Goal: Transaction & Acquisition: Obtain resource

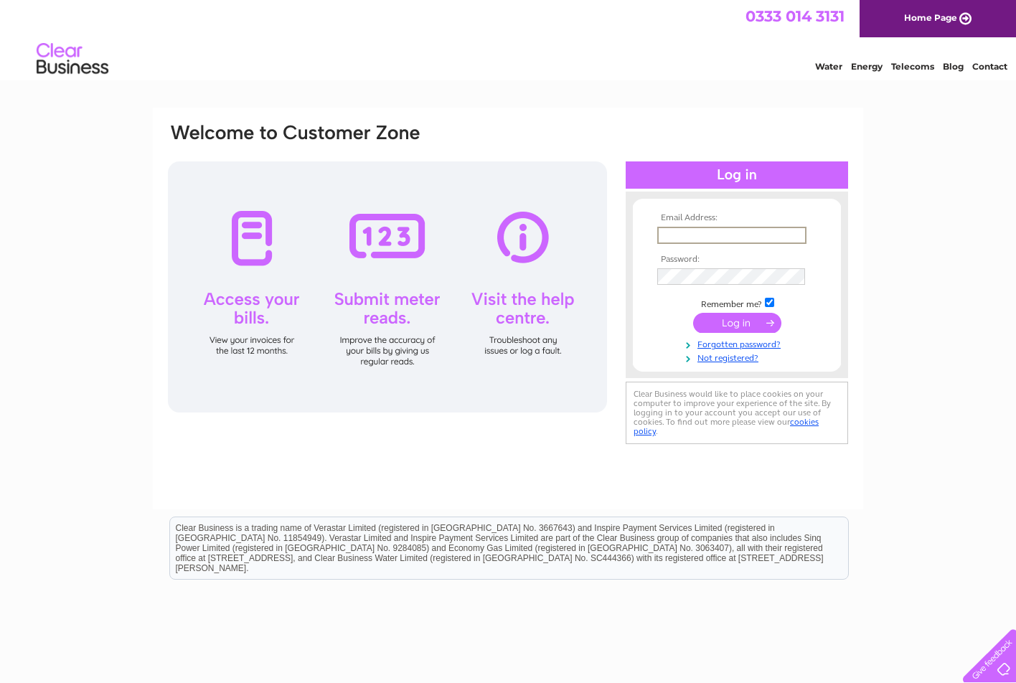
type input "david@tictocfamily.com"
click at [737, 322] on input "submit" at bounding box center [737, 321] width 88 height 20
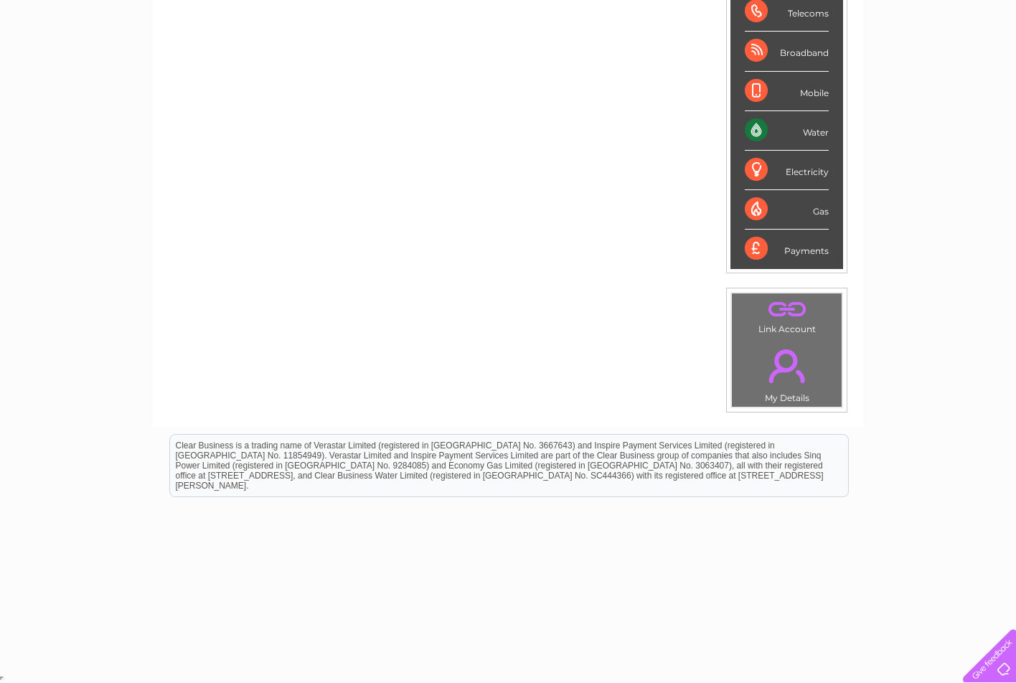
scroll to position [240, 0]
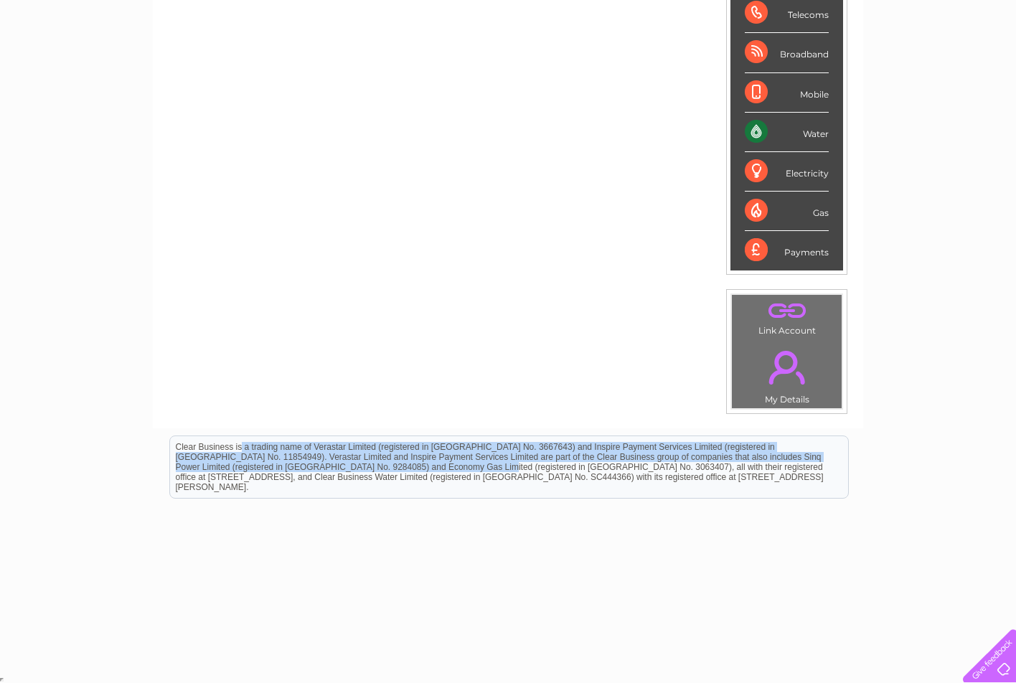
drag, startPoint x: 316, startPoint y: 893, endPoint x: 230, endPoint y: 420, distance: 481.3
click at [230, 428] on html "Clear Business is a trading name of Verastar Limited (registered in [GEOGRAPHIC…" at bounding box center [508, 474] width 1016 height 92
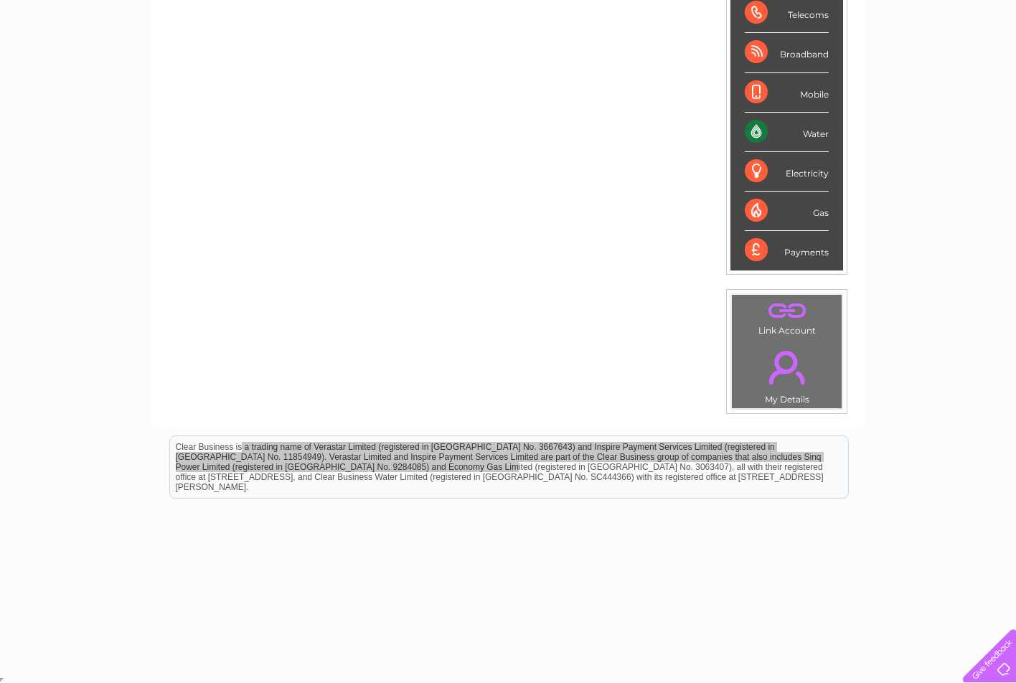
click at [336, 406] on div "Account number 994918 1107189 1108633 1118881 MY LIVE SERVICES Telecoms Broadba…" at bounding box center [508, 161] width 710 height 533
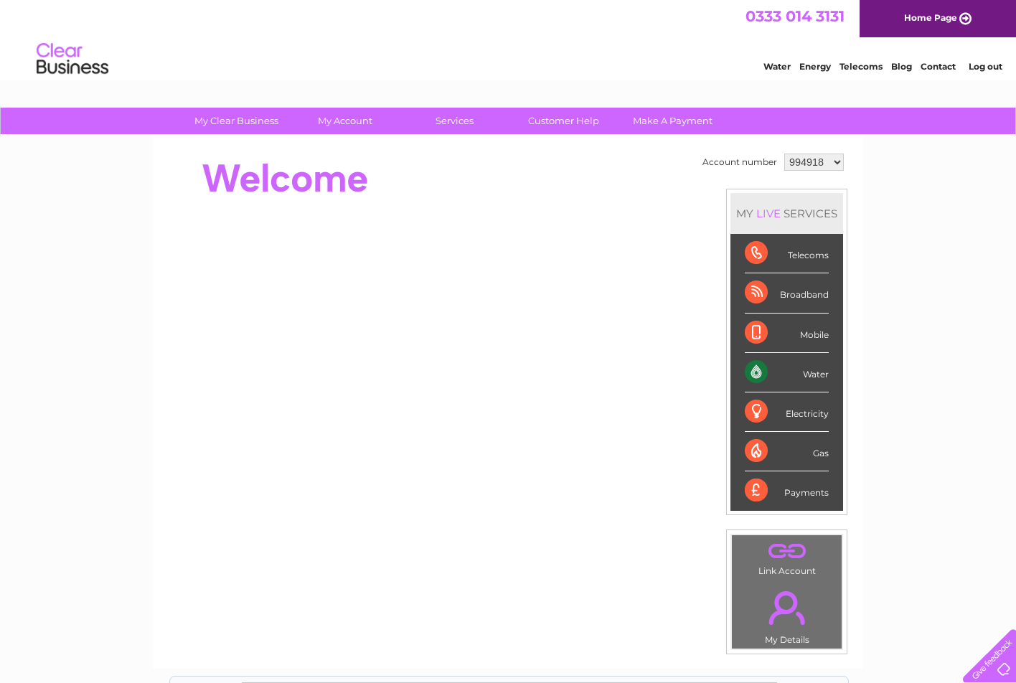
scroll to position [0, 0]
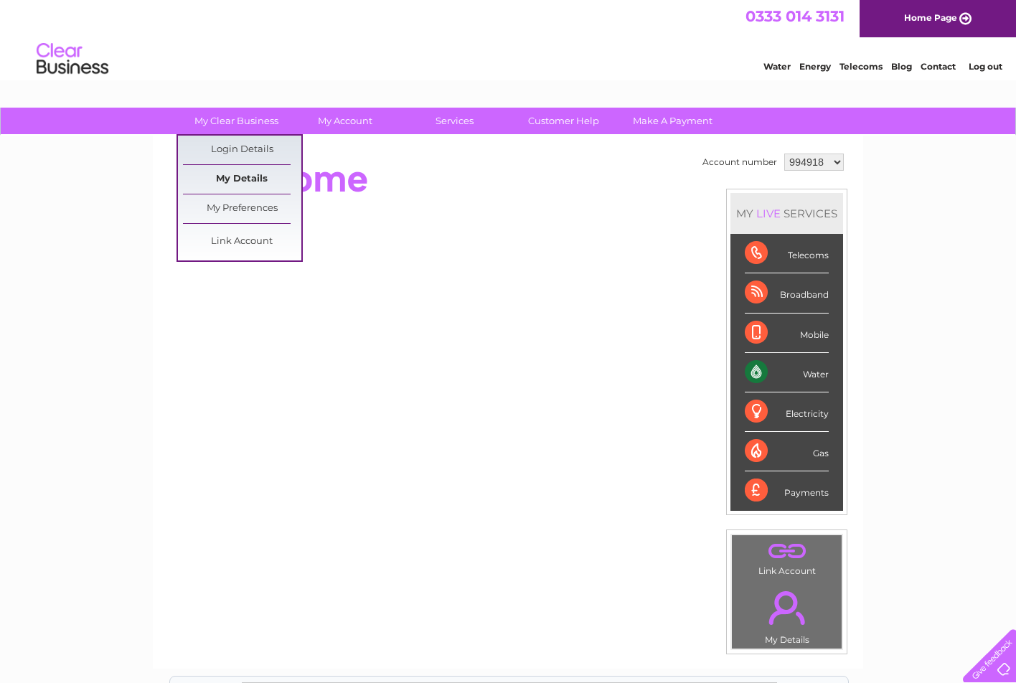
click at [248, 182] on link "My Details" at bounding box center [242, 179] width 118 height 29
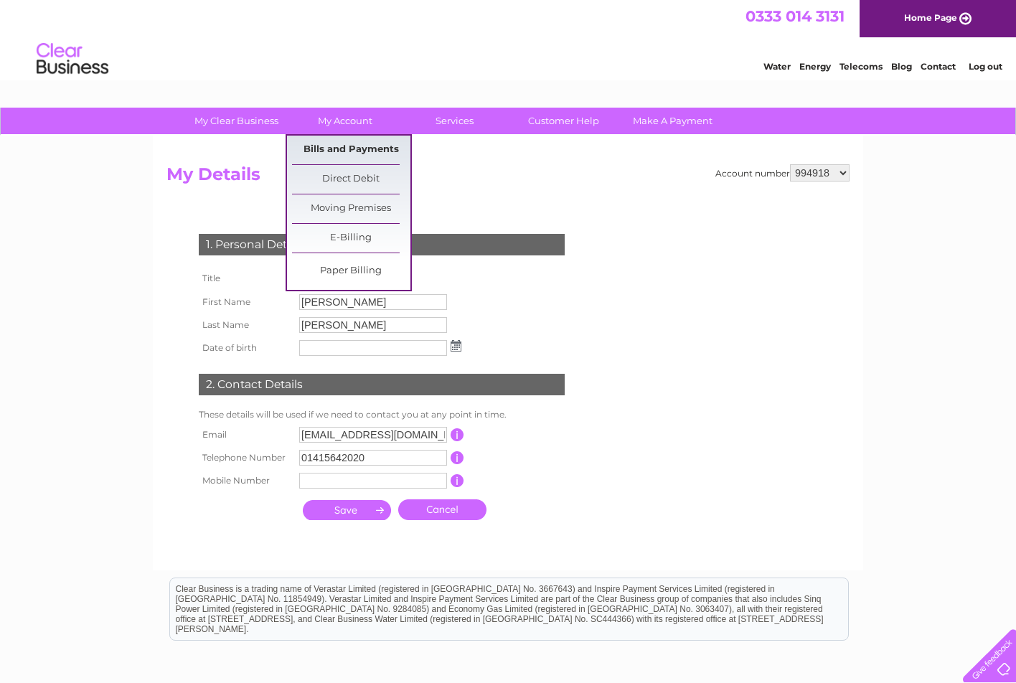
click at [342, 146] on link "Bills and Payments" at bounding box center [351, 150] width 118 height 29
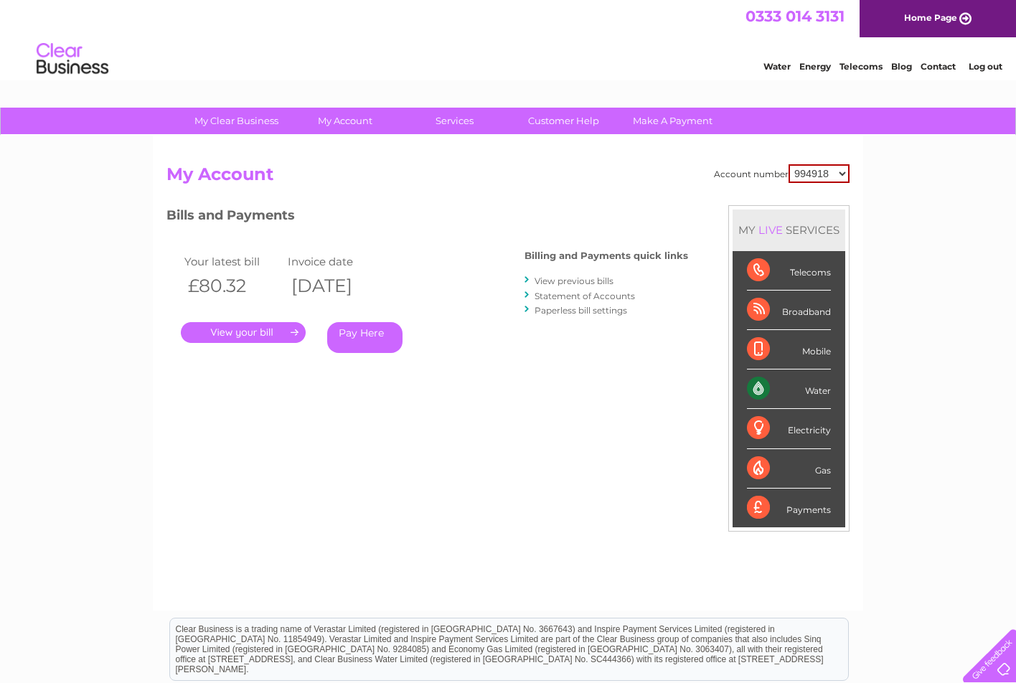
click at [590, 280] on link "View previous bills" at bounding box center [574, 281] width 79 height 11
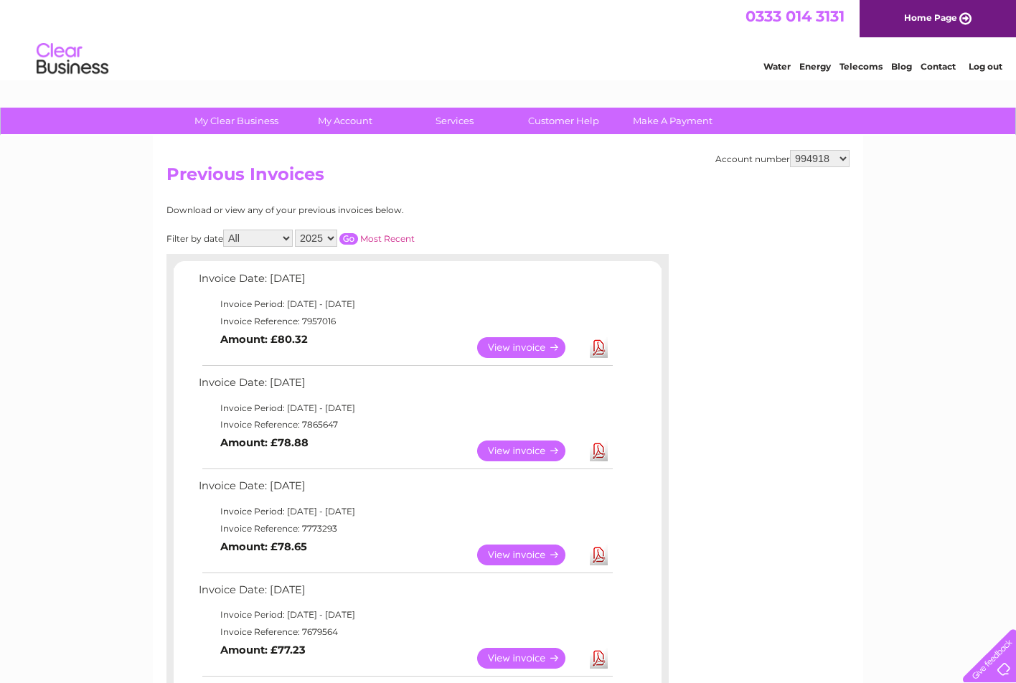
click at [540, 344] on link "View" at bounding box center [529, 347] width 105 height 21
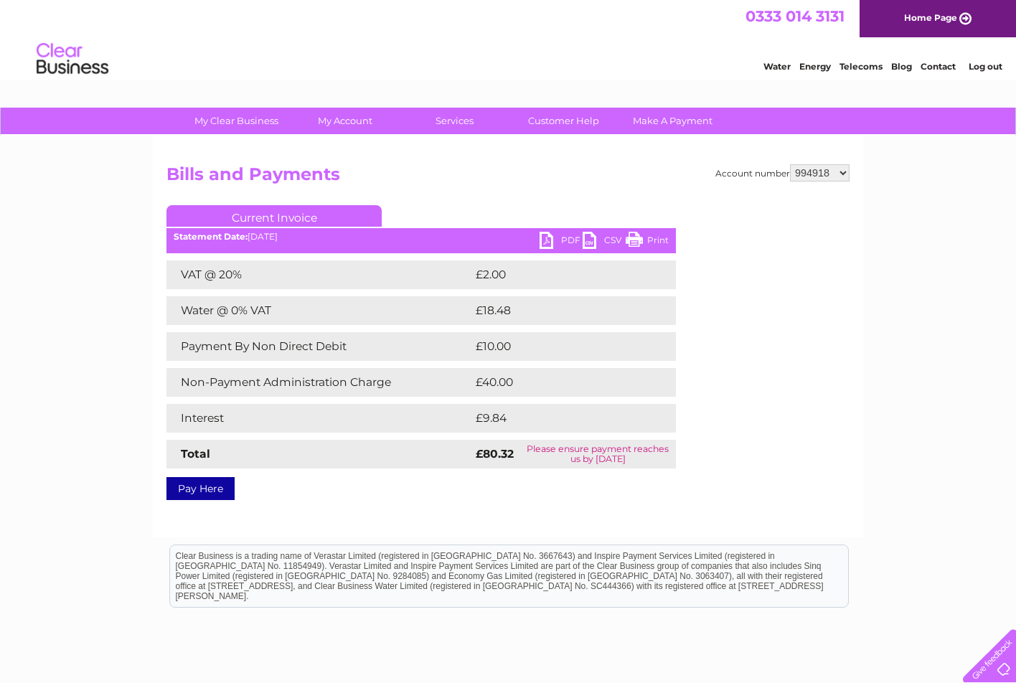
click at [553, 240] on link "PDF" at bounding box center [561, 242] width 43 height 21
select select "1108633"
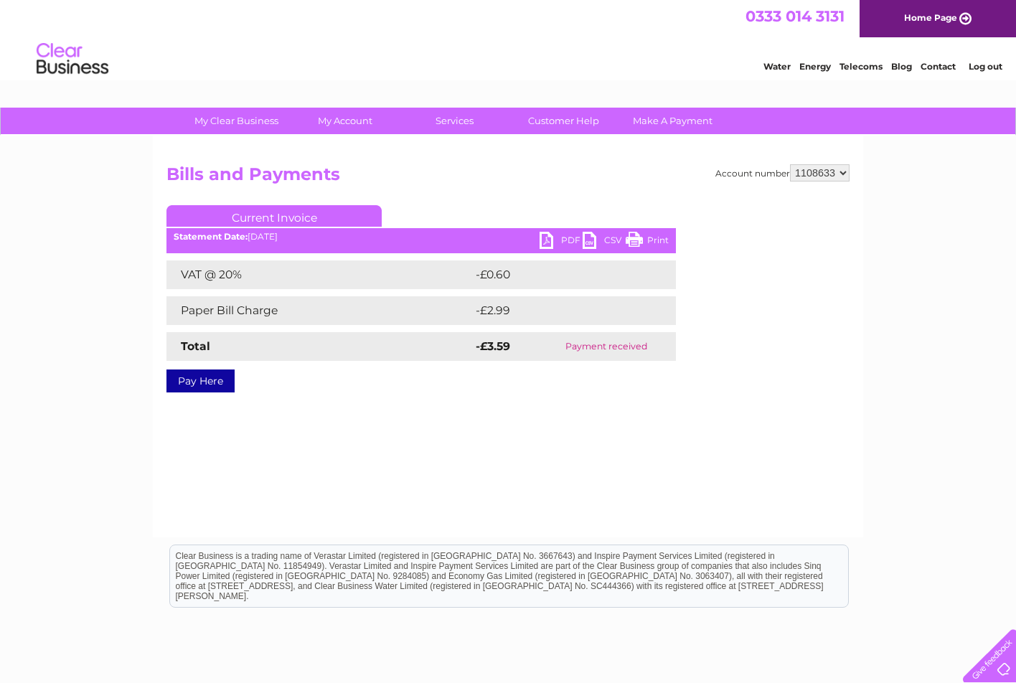
click at [904, 492] on div "My Clear Business Login Details My Details My Preferences Link Account My Accou…" at bounding box center [508, 445] width 1016 height 675
click at [960, 286] on div "My Clear Business Login Details My Details My Preferences Link Account My Accou…" at bounding box center [508, 445] width 1016 height 675
